Goal: Information Seeking & Learning: Learn about a topic

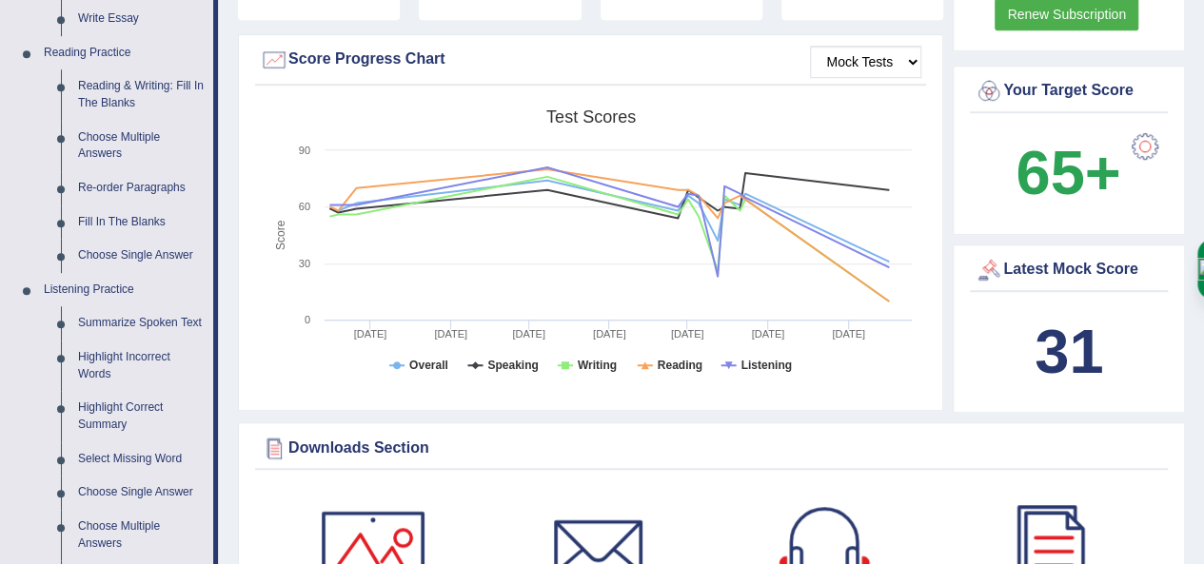
drag, startPoint x: 1217, startPoint y: 85, endPoint x: 1202, endPoint y: 163, distance: 79.5
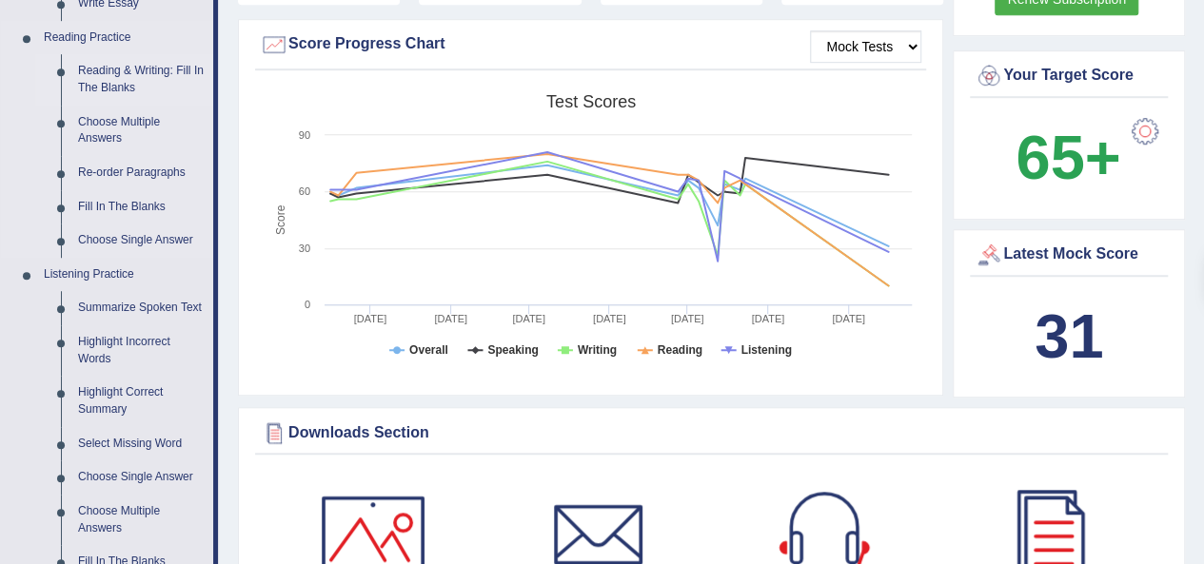
click at [141, 82] on link "Reading & Writing: Fill In The Blanks" at bounding box center [141, 79] width 144 height 50
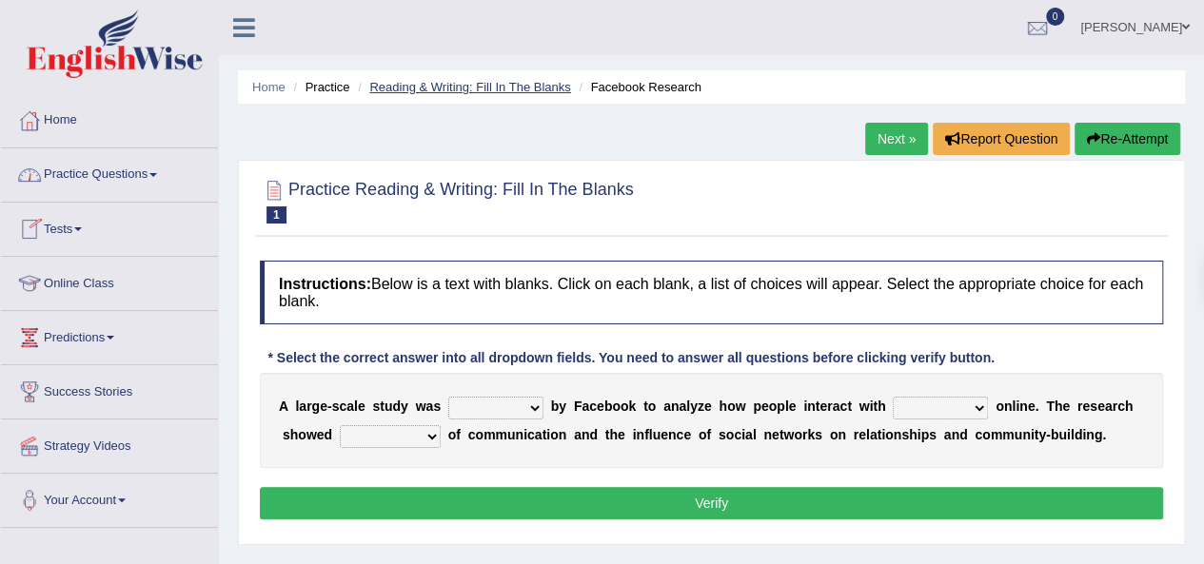
click at [487, 85] on link "Reading & Writing: Fill In The Blanks" at bounding box center [469, 87] width 201 height 14
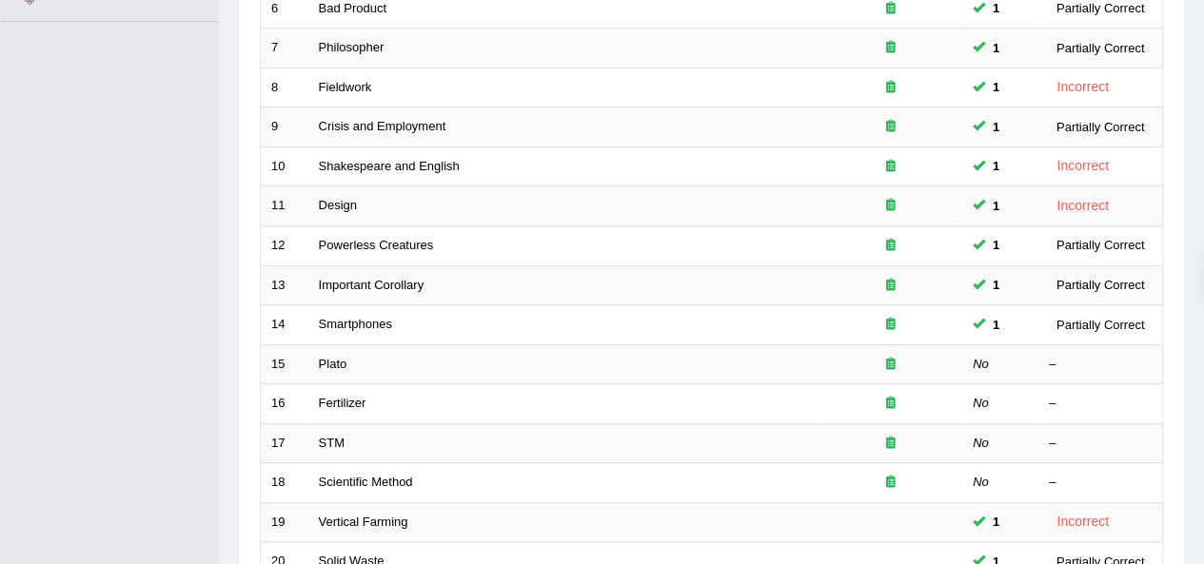
click at [349, 205] on link "Design" at bounding box center [338, 205] width 38 height 14
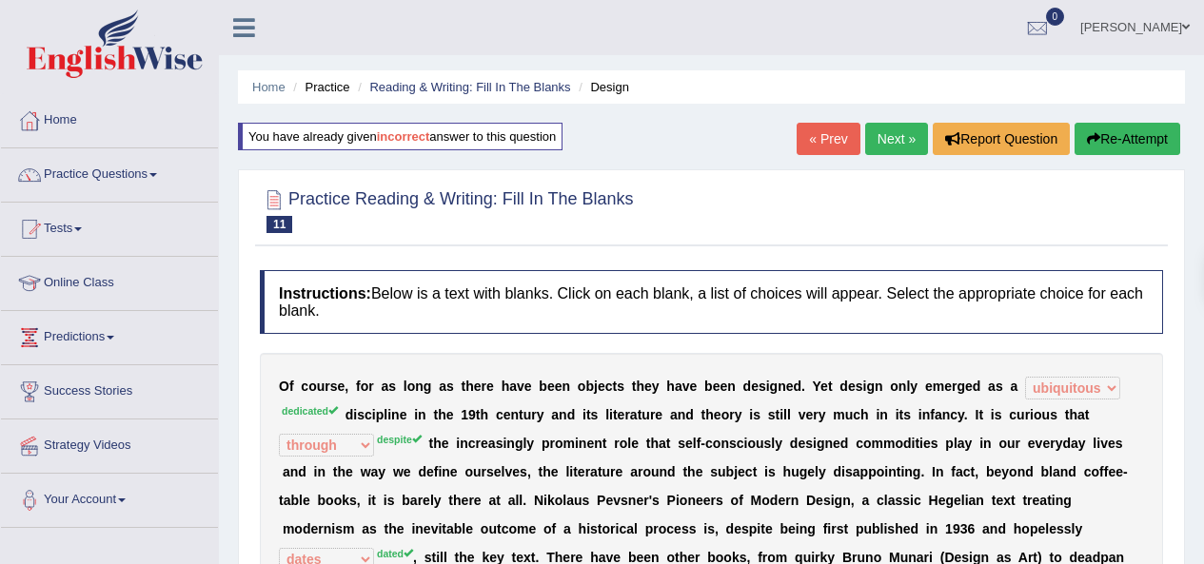
select select "ubiquitous"
select select "through"
select select "dates"
select select "however"
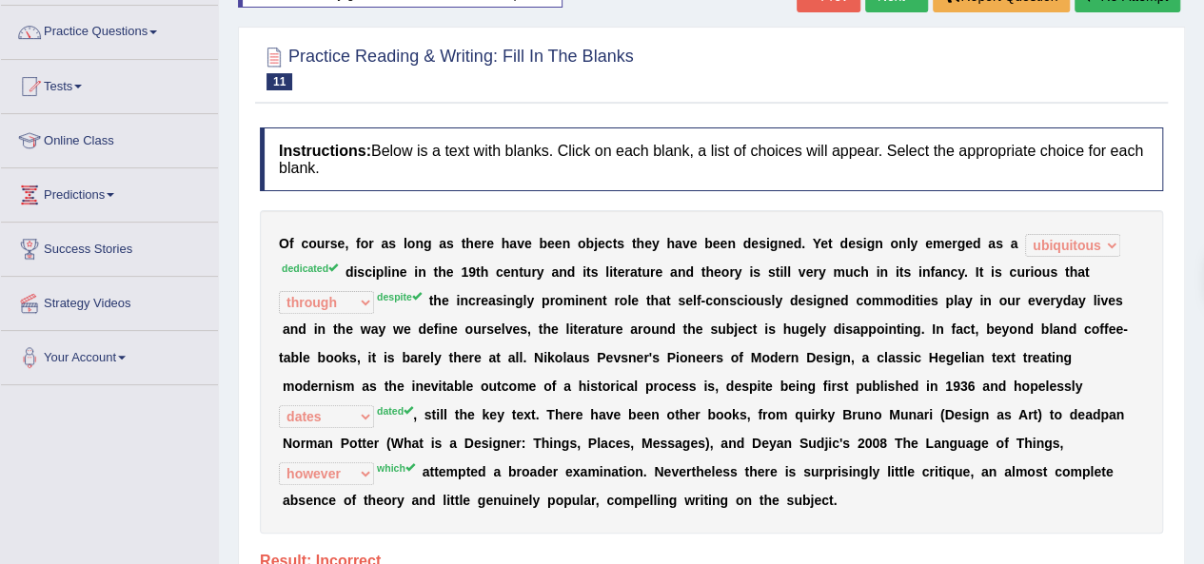
scroll to position [126, 0]
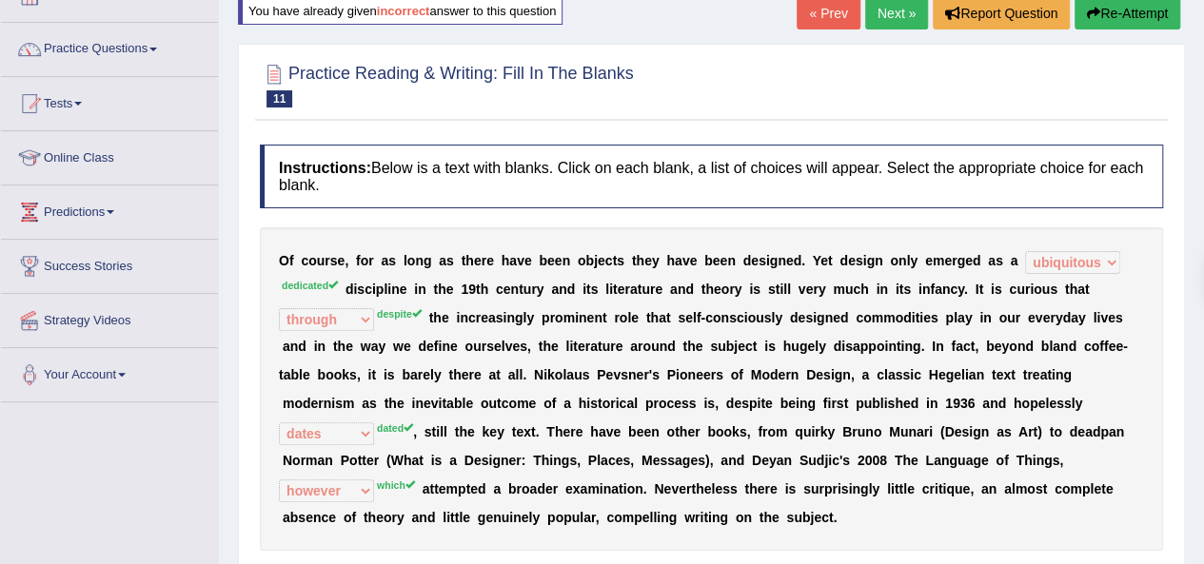
click at [898, 7] on link "Next »" at bounding box center [896, 13] width 63 height 32
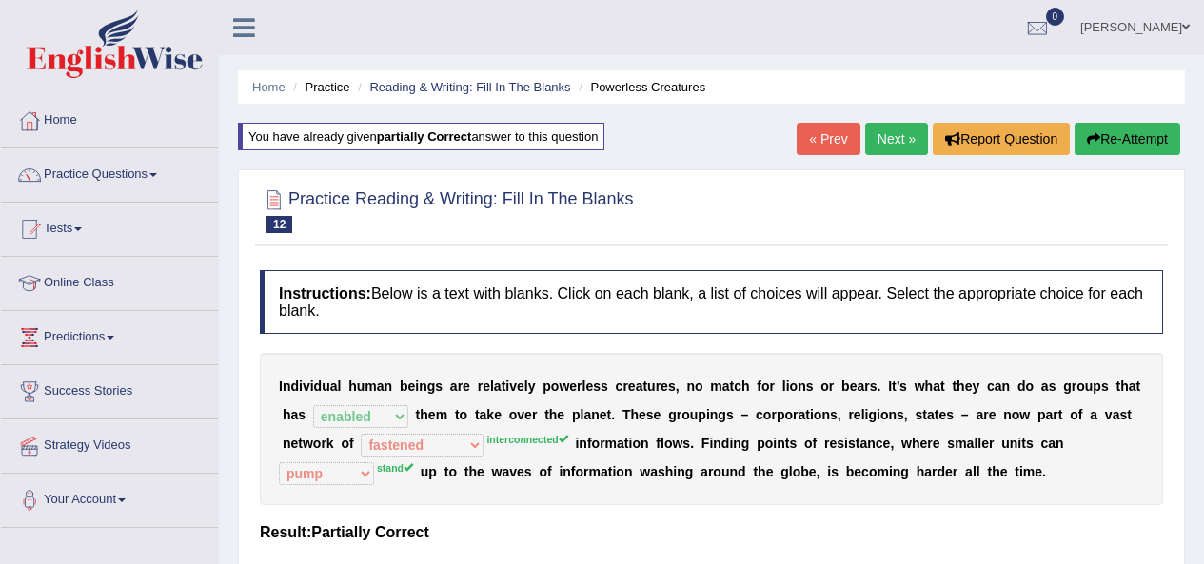
select select "enabled"
select select "fastened"
select select "pump"
click at [903, 138] on link "Next »" at bounding box center [896, 139] width 63 height 32
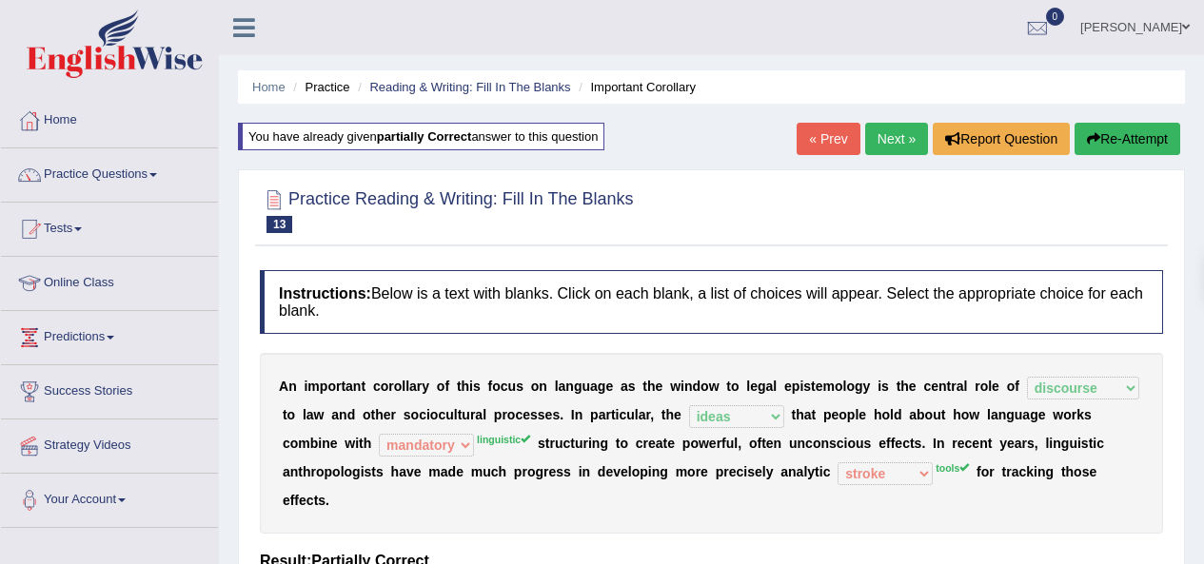
select select "discourse"
select select "ideas"
select select "mandatory"
select select "stroke"
click at [894, 141] on link "Next »" at bounding box center [896, 139] width 63 height 32
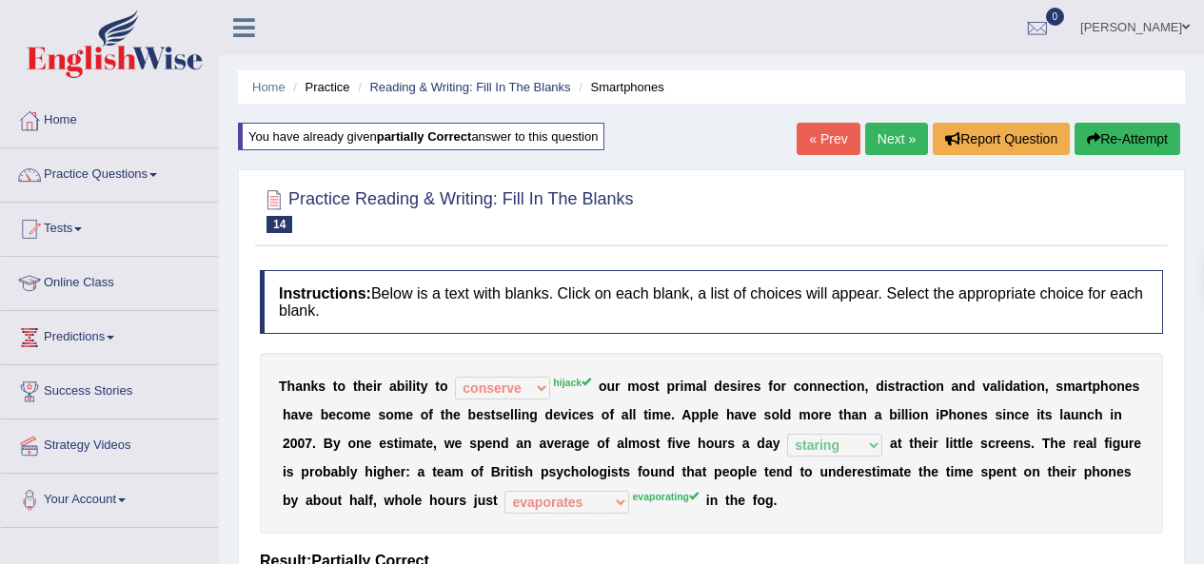
select select "conserve"
select select "staring"
select select "evaporates"
click at [877, 144] on link "Next »" at bounding box center [896, 139] width 63 height 32
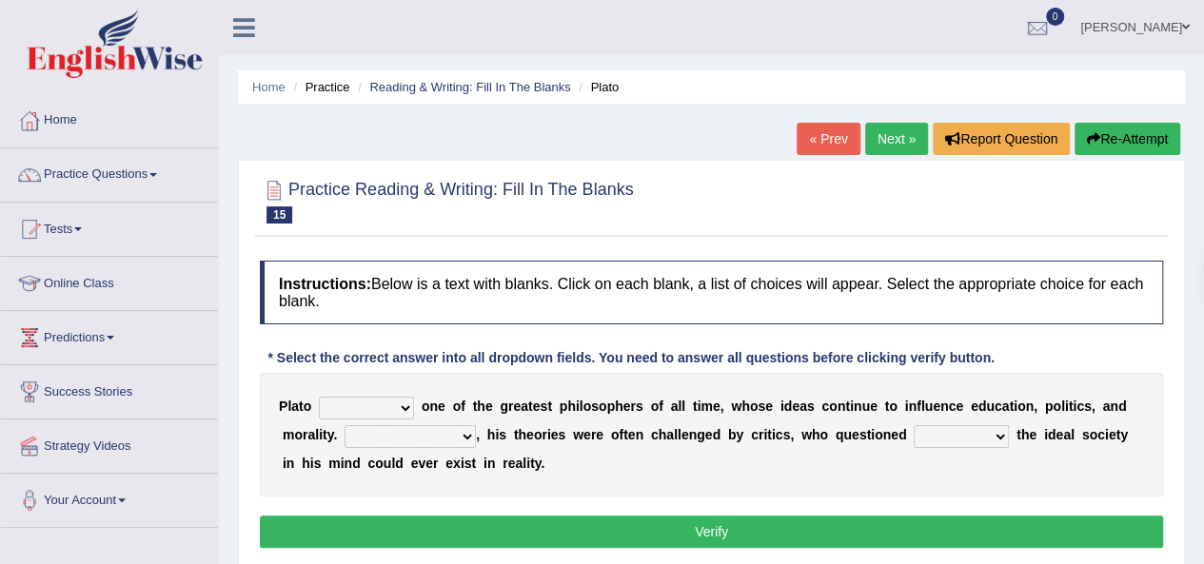
select select "comes"
click at [319, 397] on select "keeps comes claims remains" at bounding box center [366, 408] width 95 height 23
click at [466, 442] on select "Notwithstanding So However Whatever" at bounding box center [410, 437] width 131 height 23
select select "However"
click at [345, 426] on select "Notwithstanding So However Whatever" at bounding box center [410, 437] width 131 height 23
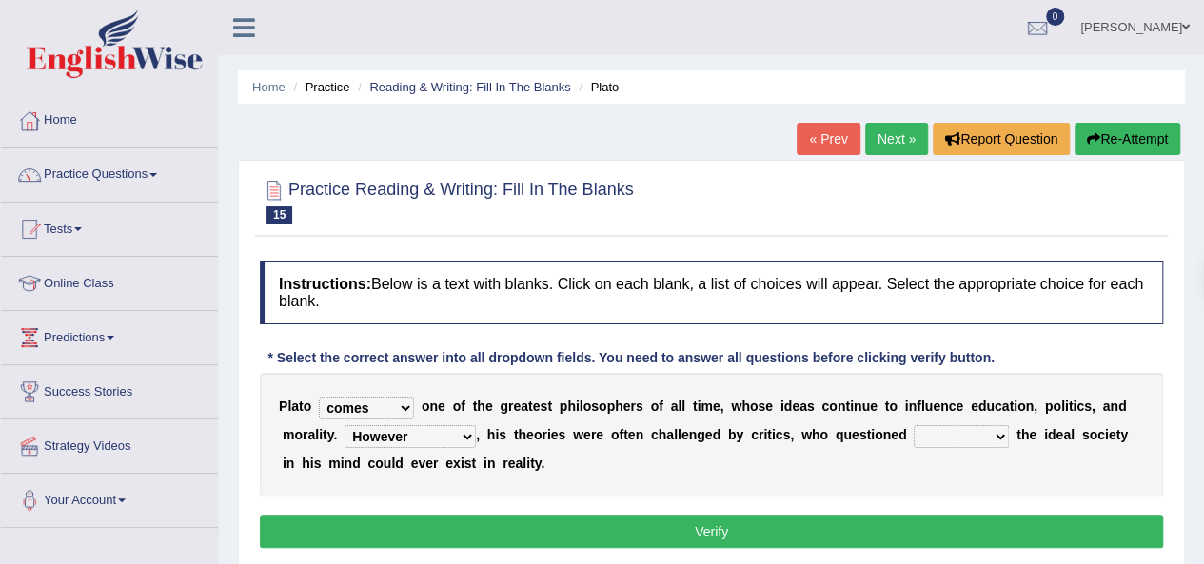
click at [976, 427] on select "which what that whether" at bounding box center [961, 437] width 95 height 23
select select "which"
click at [914, 426] on select "which what that whether" at bounding box center [961, 437] width 95 height 23
click at [785, 529] on button "Verify" at bounding box center [711, 532] width 903 height 32
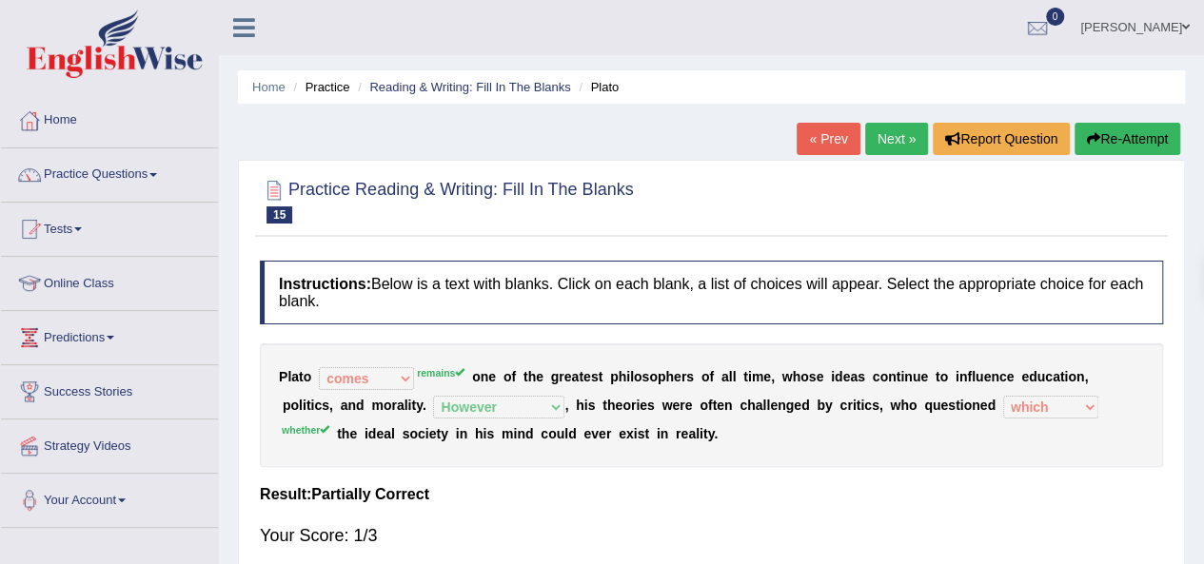
click at [897, 139] on link "Next »" at bounding box center [896, 139] width 63 height 32
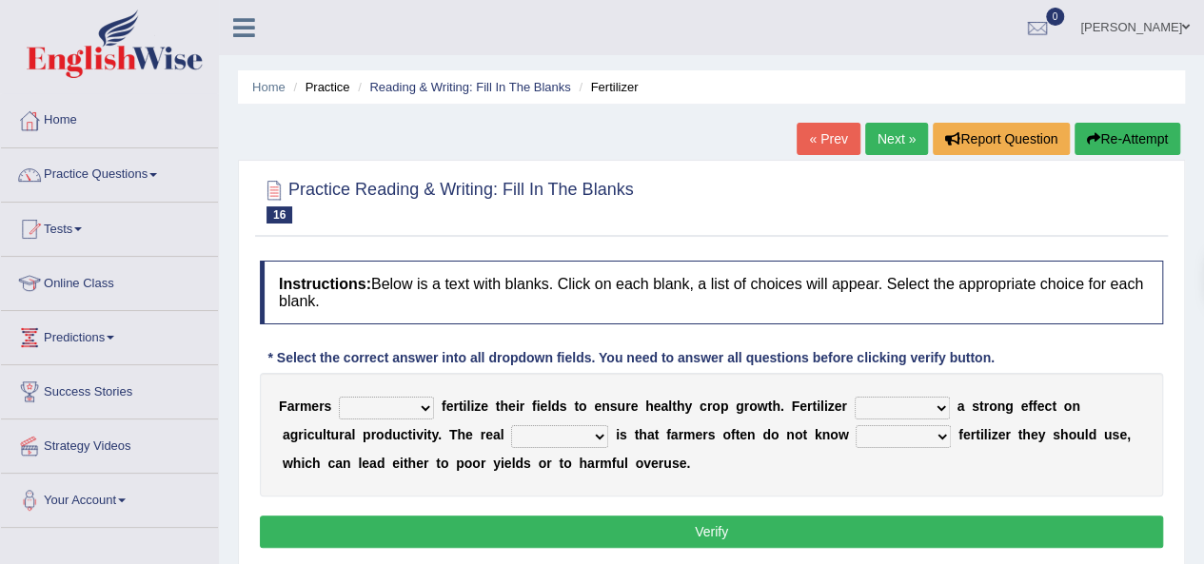
select select "should"
click at [339, 397] on select "must should need can" at bounding box center [386, 408] width 95 height 23
click at [896, 404] on select "has had have having" at bounding box center [902, 408] width 95 height 23
click at [855, 397] on select "has had have having" at bounding box center [902, 408] width 95 height 23
click at [911, 401] on select "has had have having" at bounding box center [902, 408] width 95 height 23
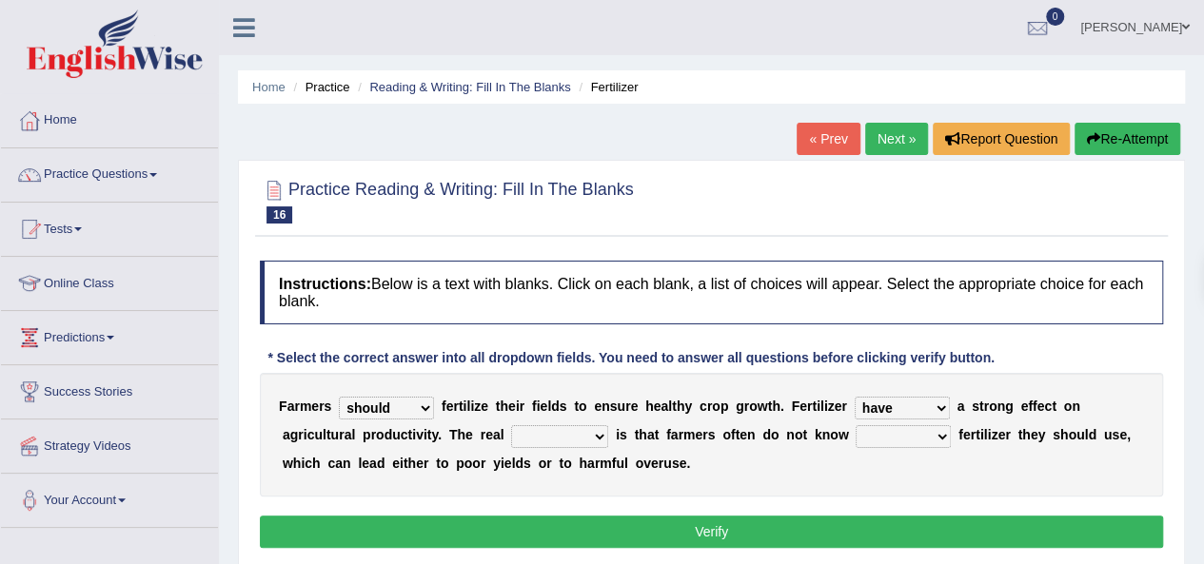
select select "has"
click at [855, 397] on select "has had have having" at bounding box center [902, 408] width 95 height 23
click at [572, 441] on select "problem question conclusion answer" at bounding box center [559, 437] width 97 height 23
select select "problem"
click at [511, 426] on select "problem question conclusion answer" at bounding box center [559, 437] width 97 height 23
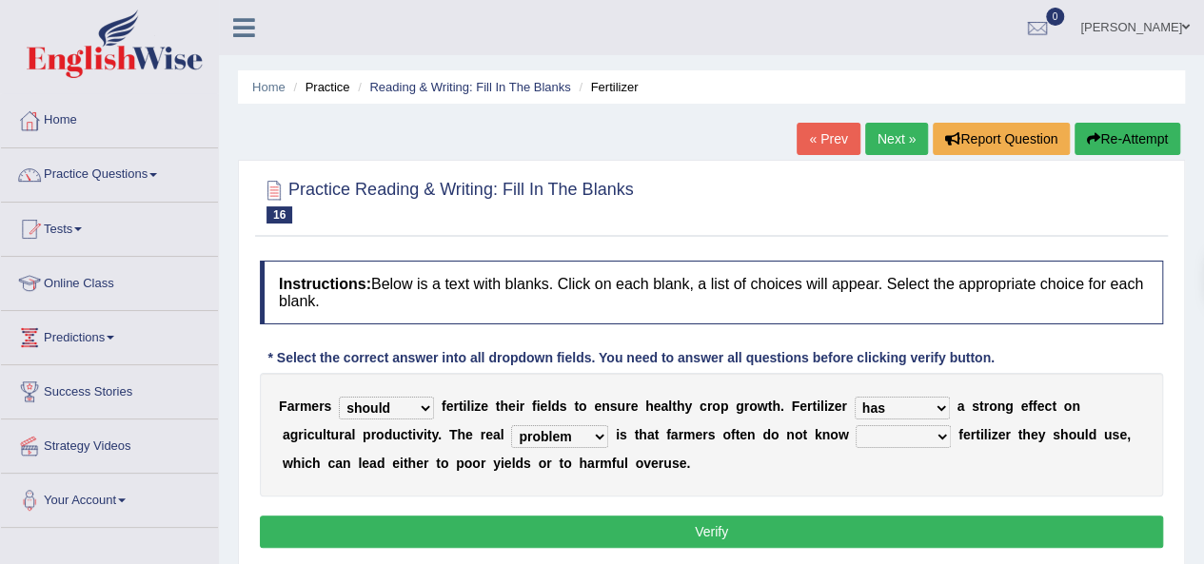
click at [911, 430] on select "how much how many however so much" at bounding box center [903, 437] width 95 height 23
select select "how much"
click at [856, 426] on select "how much how many however so much" at bounding box center [903, 437] width 95 height 23
click at [804, 520] on button "Verify" at bounding box center [711, 532] width 903 height 32
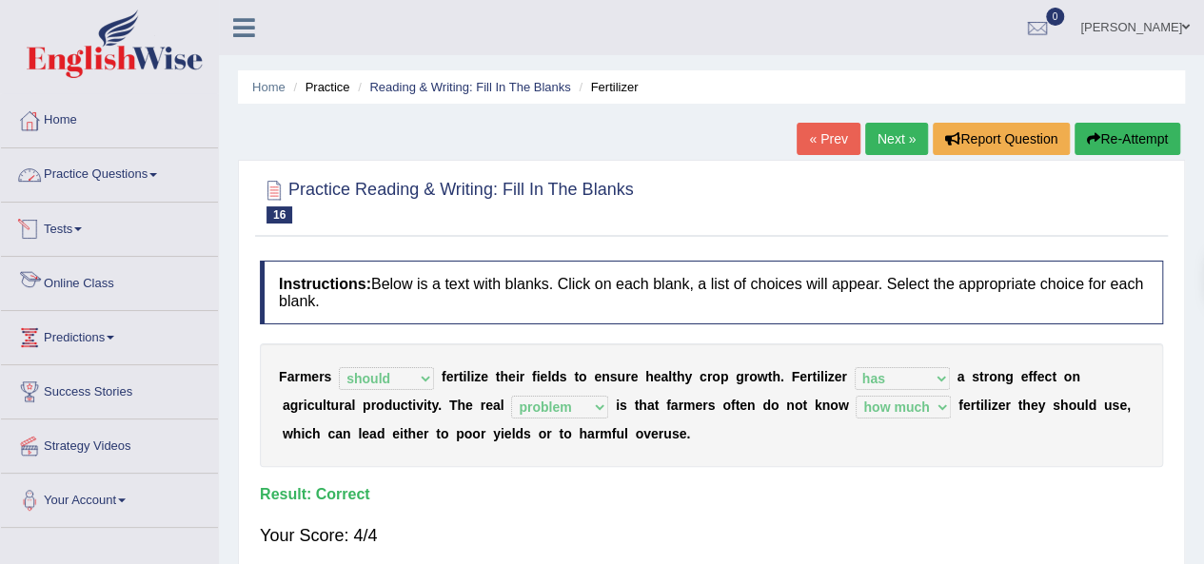
click at [78, 172] on link "Practice Questions" at bounding box center [109, 172] width 217 height 48
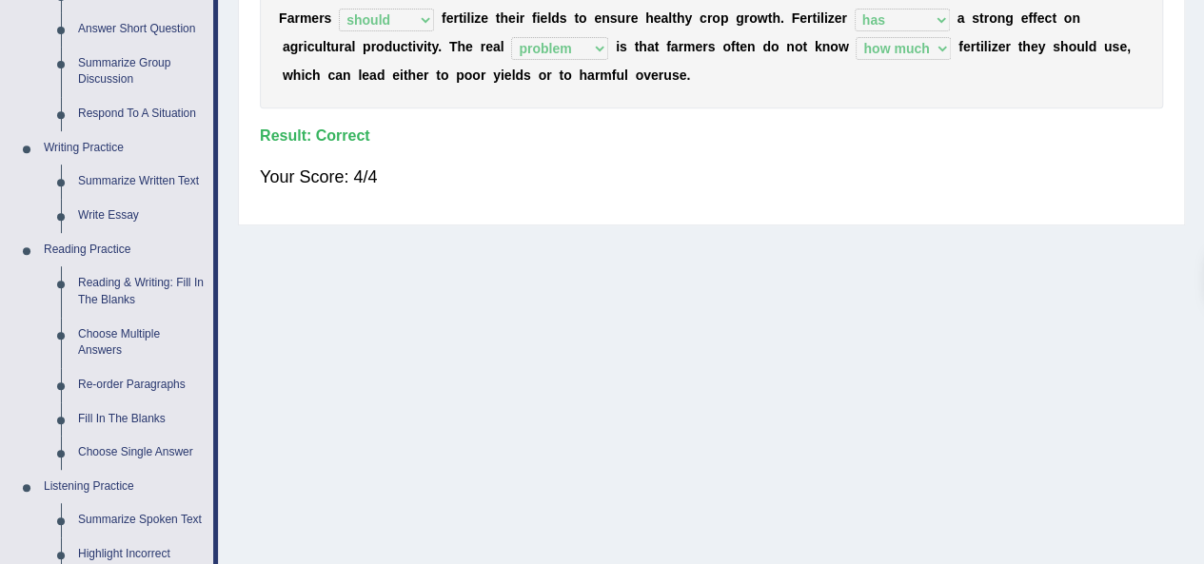
scroll to position [510, 0]
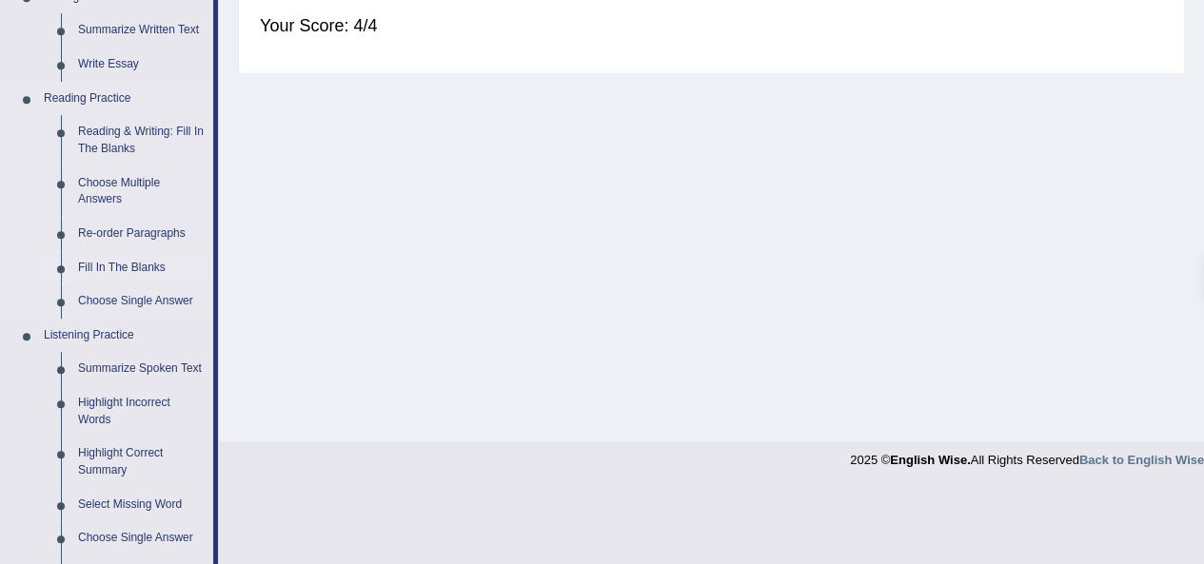
click at [92, 266] on link "Fill In The Blanks" at bounding box center [141, 268] width 144 height 34
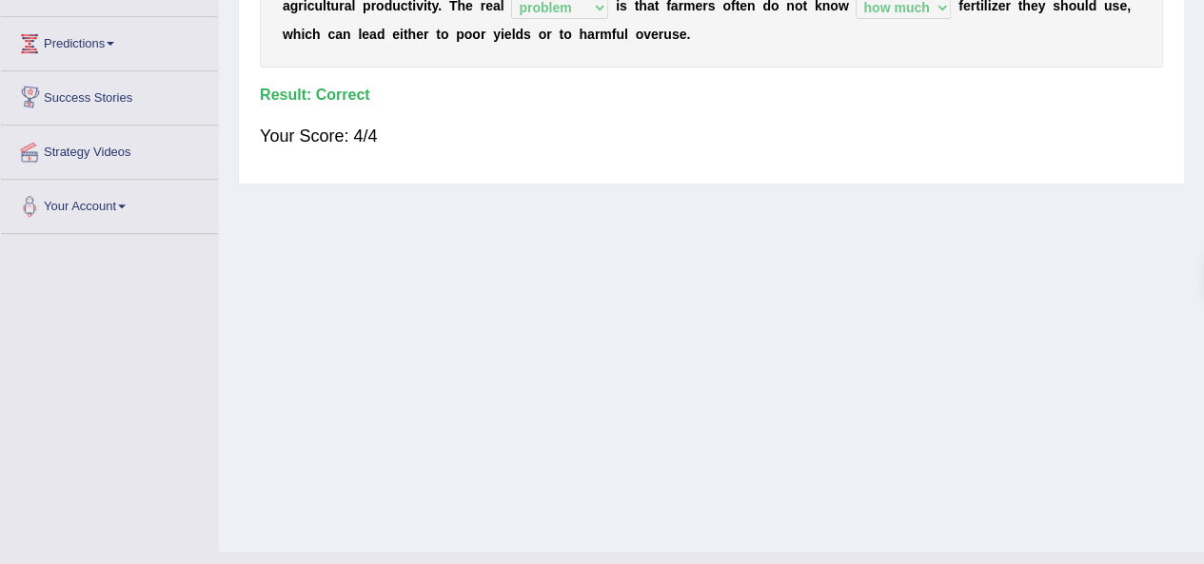
scroll to position [434, 0]
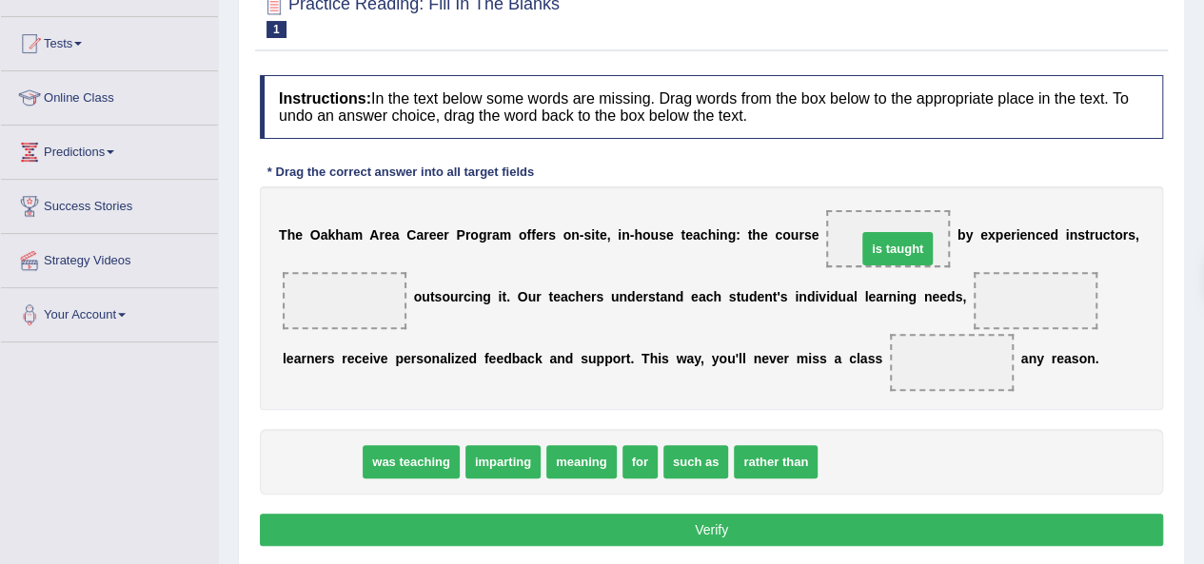
drag, startPoint x: 335, startPoint y: 463, endPoint x: 911, endPoint y: 243, distance: 616.5
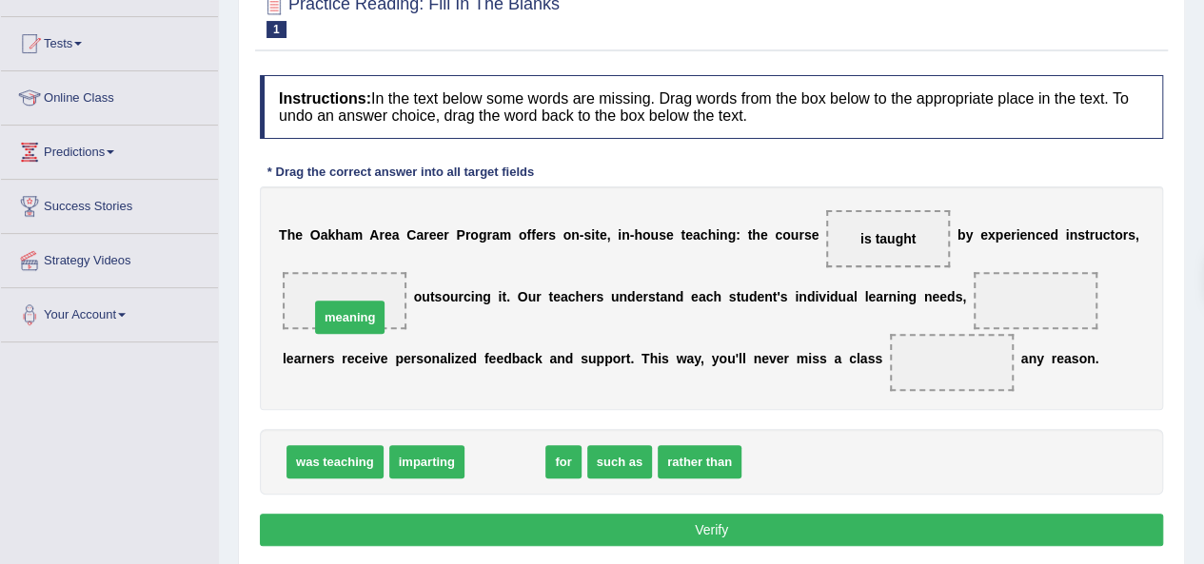
drag, startPoint x: 491, startPoint y: 462, endPoint x: 331, endPoint y: 315, distance: 216.9
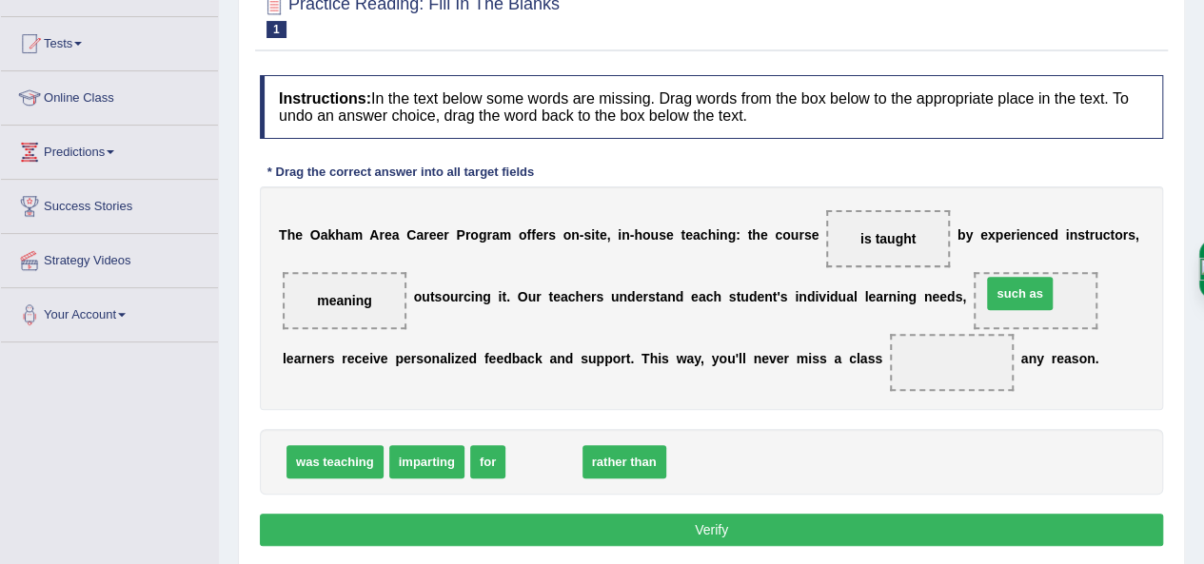
drag, startPoint x: 535, startPoint y: 464, endPoint x: 1047, endPoint y: 273, distance: 546.4
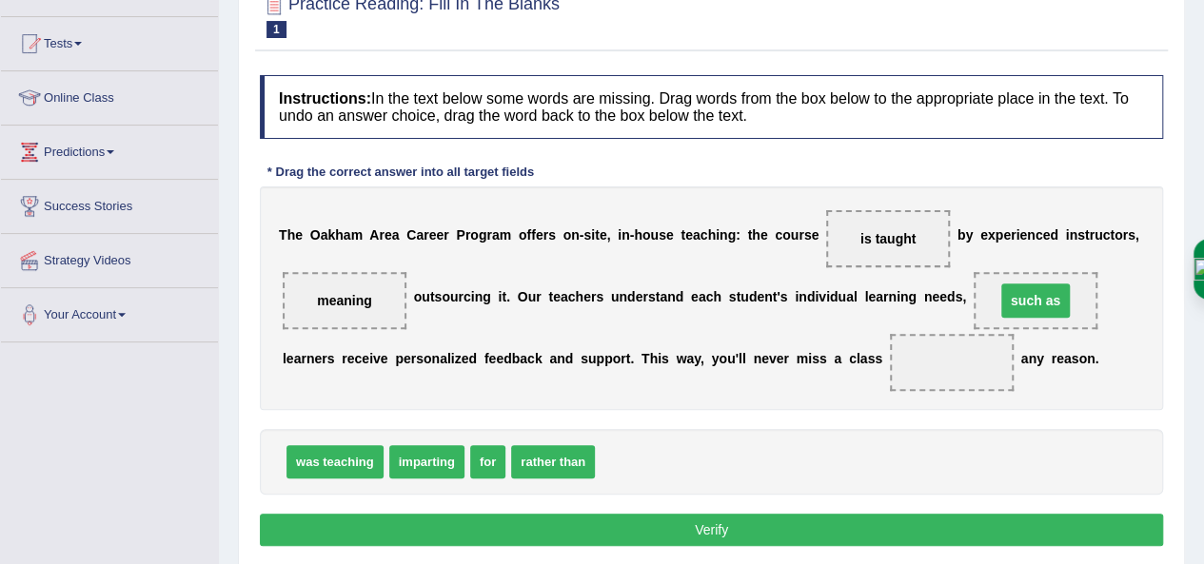
click at [1047, 273] on span "such as" at bounding box center [1036, 300] width 124 height 57
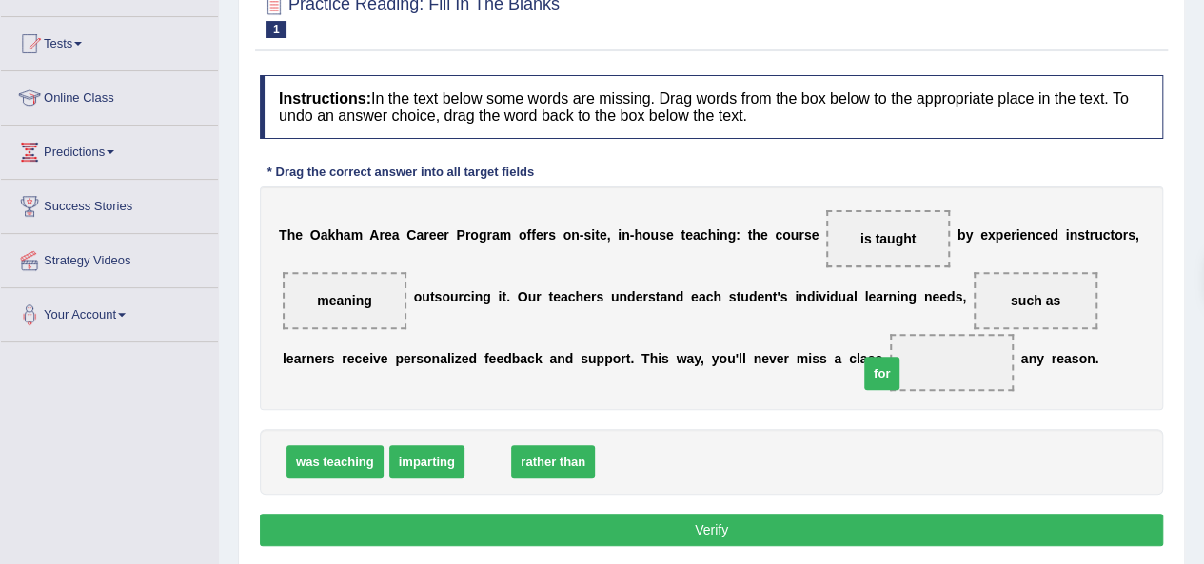
drag, startPoint x: 485, startPoint y: 462, endPoint x: 898, endPoint y: 367, distance: 422.8
click at [788, 527] on button "Verify" at bounding box center [711, 530] width 903 height 32
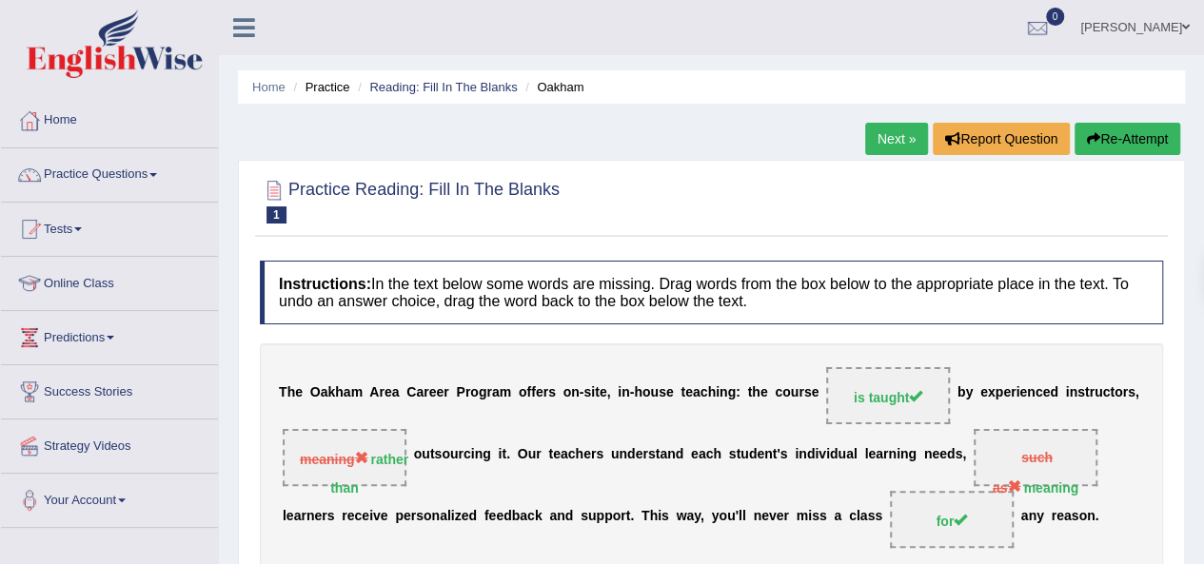
click at [888, 139] on link "Next »" at bounding box center [896, 139] width 63 height 32
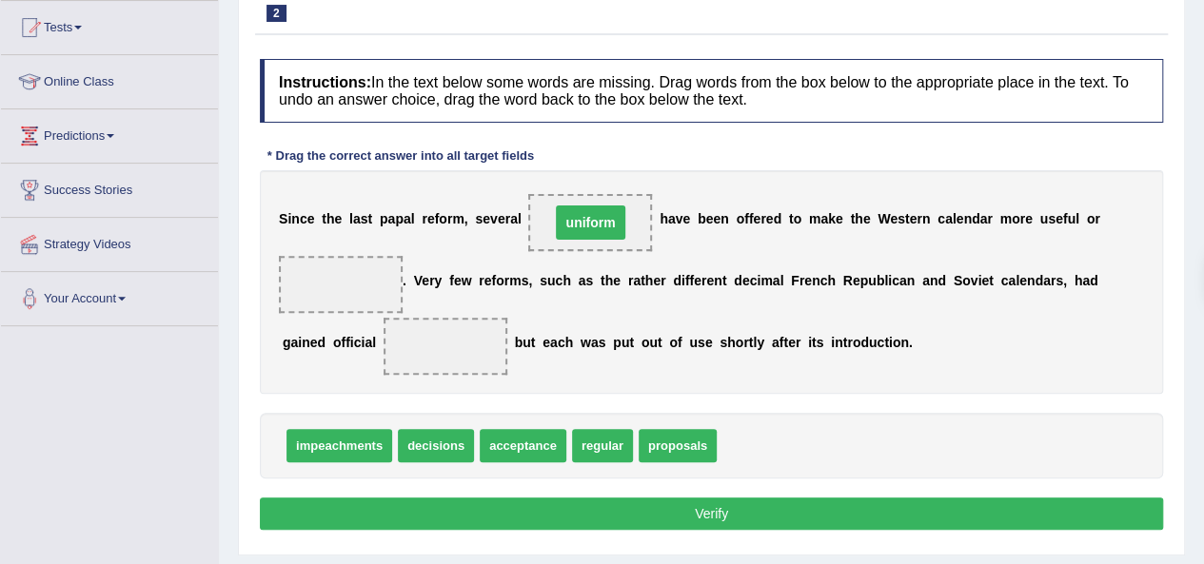
scroll to position [202, 0]
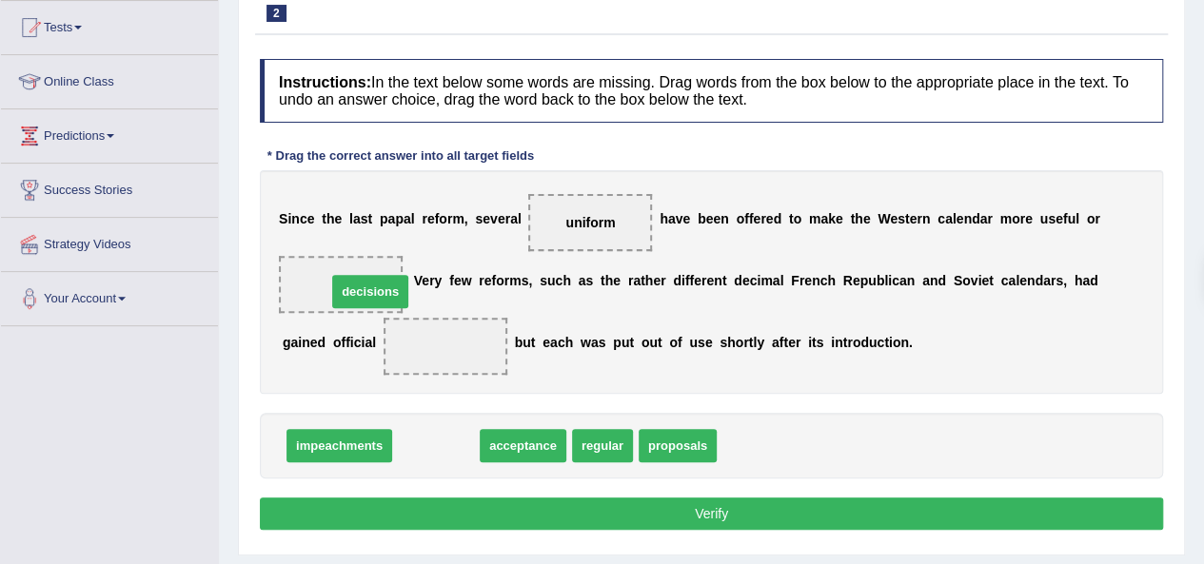
drag, startPoint x: 439, startPoint y: 446, endPoint x: 369, endPoint y: 287, distance: 173.5
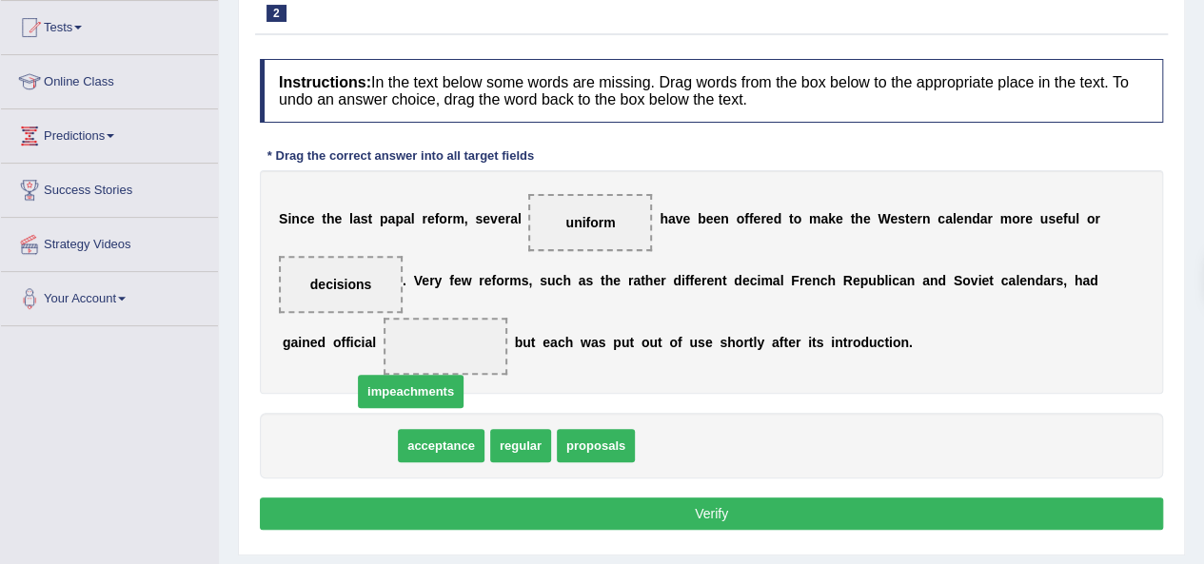
drag, startPoint x: 329, startPoint y: 450, endPoint x: 430, endPoint y: 353, distance: 140.0
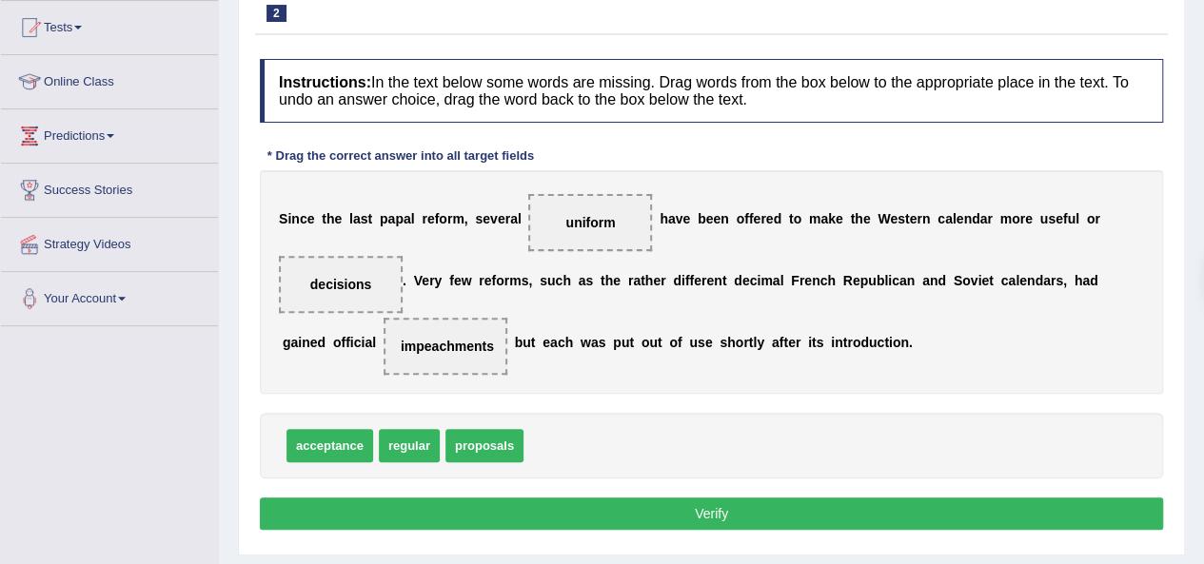
click at [497, 505] on button "Verify" at bounding box center [711, 514] width 903 height 32
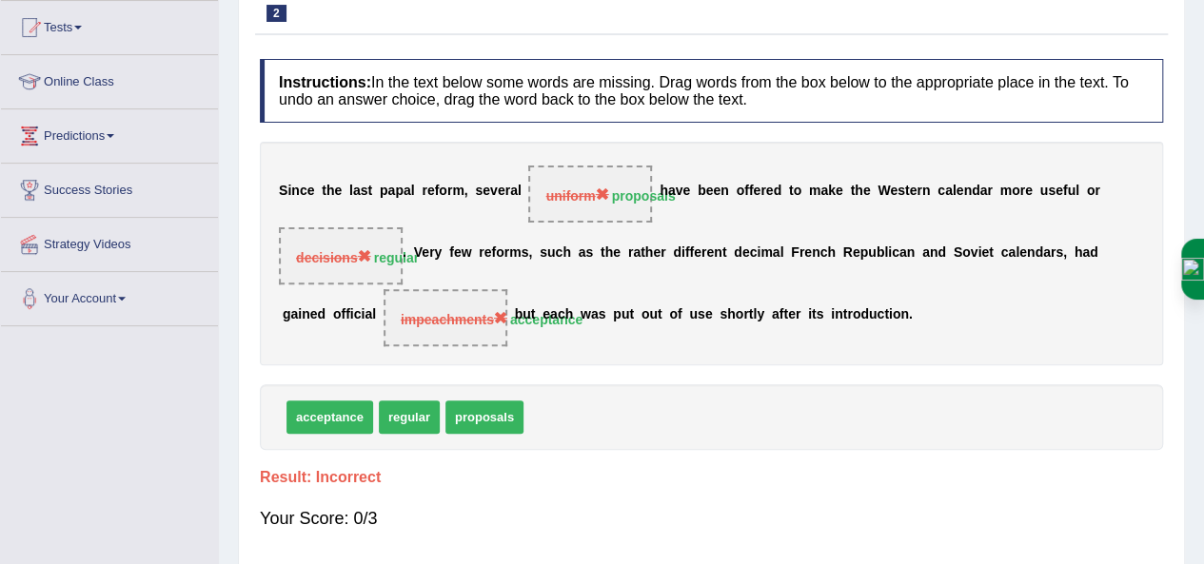
scroll to position [0, 0]
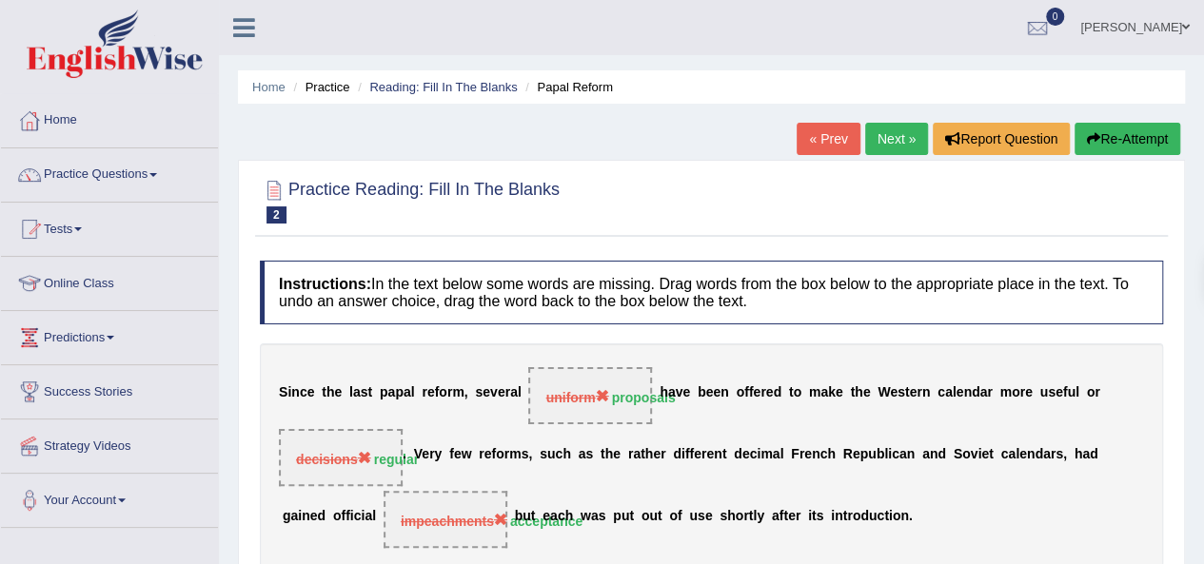
click at [904, 129] on link "Next »" at bounding box center [896, 139] width 63 height 32
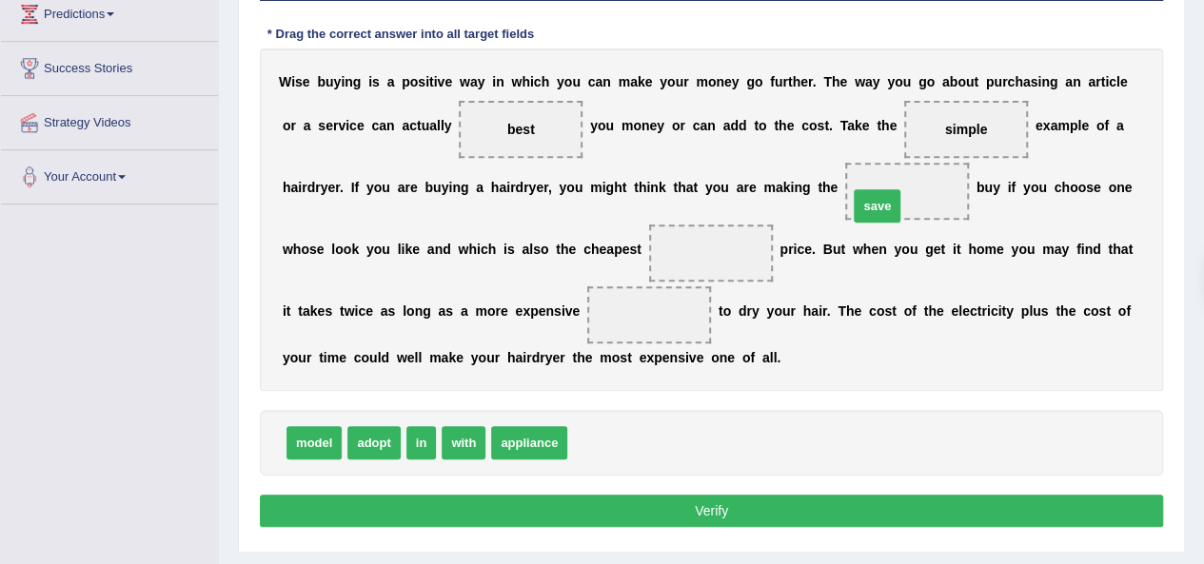
drag, startPoint x: 604, startPoint y: 444, endPoint x: 884, endPoint y: 205, distance: 368.7
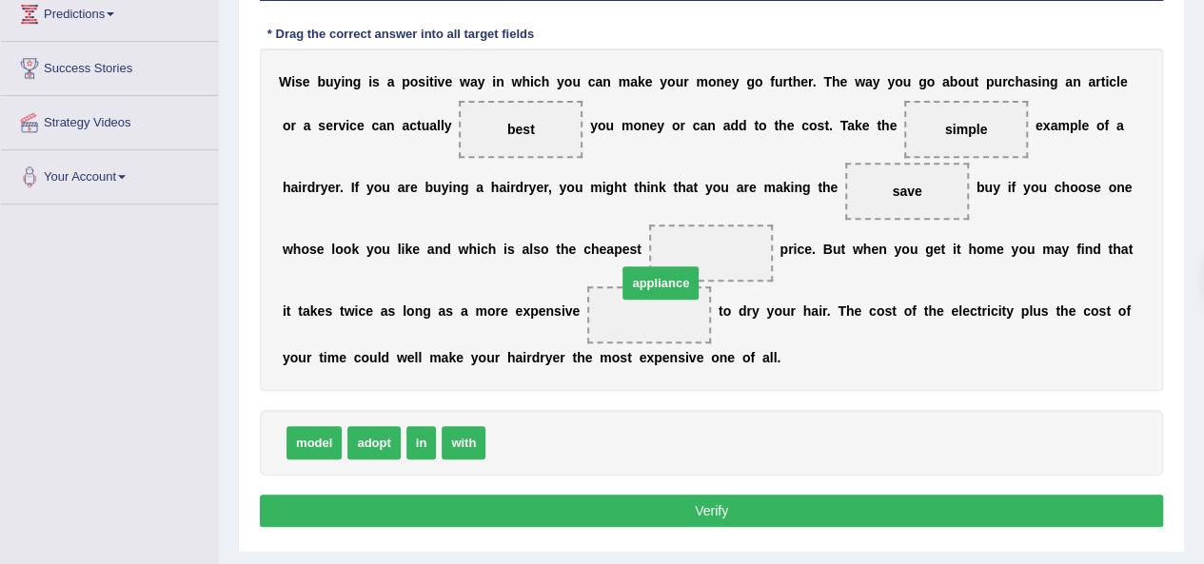
drag, startPoint x: 607, startPoint y: 349, endPoint x: 688, endPoint y: 261, distance: 119.9
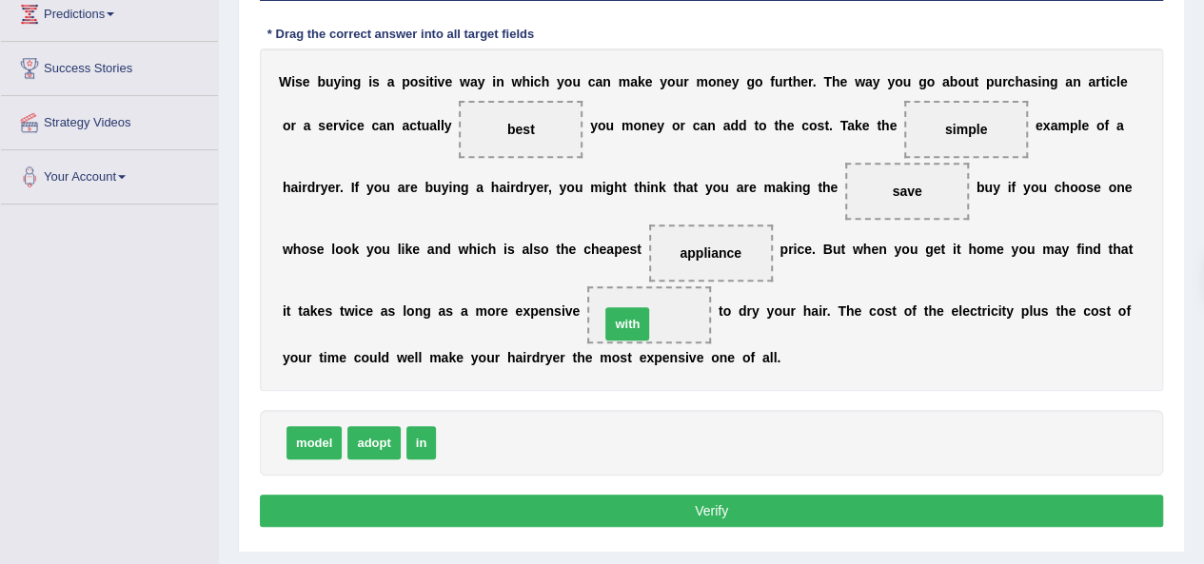
drag, startPoint x: 519, startPoint y: 406, endPoint x: 631, endPoint y: 330, distance: 135.7
click at [590, 502] on button "Verify" at bounding box center [711, 511] width 903 height 32
